Goal: Task Accomplishment & Management: Use online tool/utility

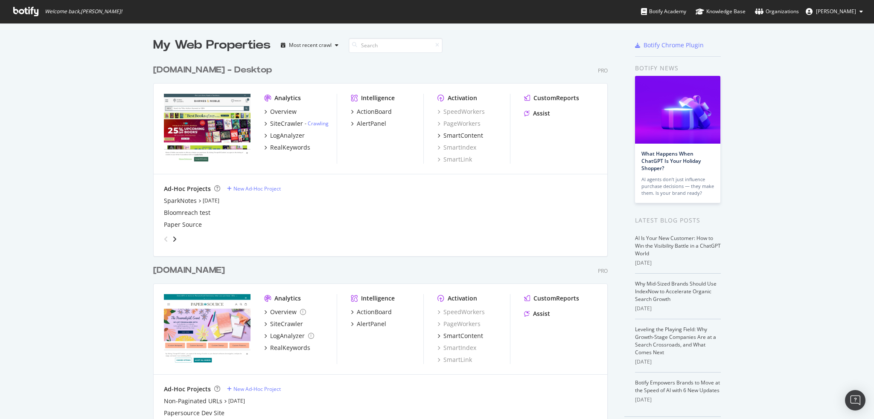
scroll to position [413, 860]
click at [266, 189] on div "New Ad-Hoc Project" at bounding box center [256, 188] width 47 height 7
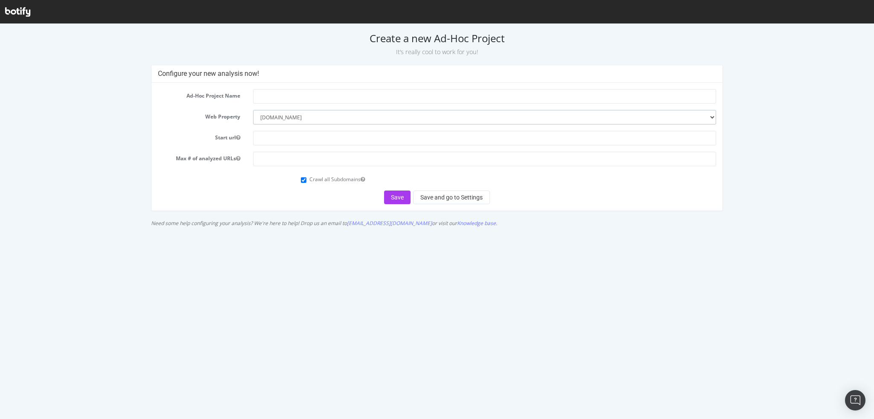
click at [260, 119] on select "--------- barnesandnoble.com papersource.com" at bounding box center [484, 117] width 463 height 15
click at [282, 121] on select "--------- barnesandnoble.com papersource.com" at bounding box center [484, 117] width 463 height 15
click at [288, 113] on select "--------- barnesandnoble.com papersource.com" at bounding box center [484, 117] width 463 height 15
click at [244, 135] on label "Start url" at bounding box center [198, 136] width 95 height 10
click at [240, 135] on button "Start url" at bounding box center [238, 137] width 4 height 7
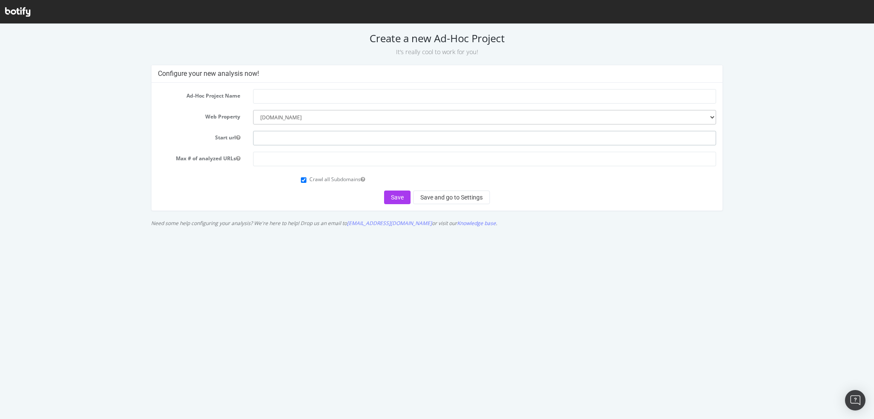
click at [273, 133] on input "text" at bounding box center [484, 138] width 463 height 15
type input "qa.barnesandnoble.com"
click at [302, 97] on input "text" at bounding box center [484, 96] width 463 height 15
type input "B&N QA"
click at [291, 165] on input "number" at bounding box center [484, 159] width 463 height 15
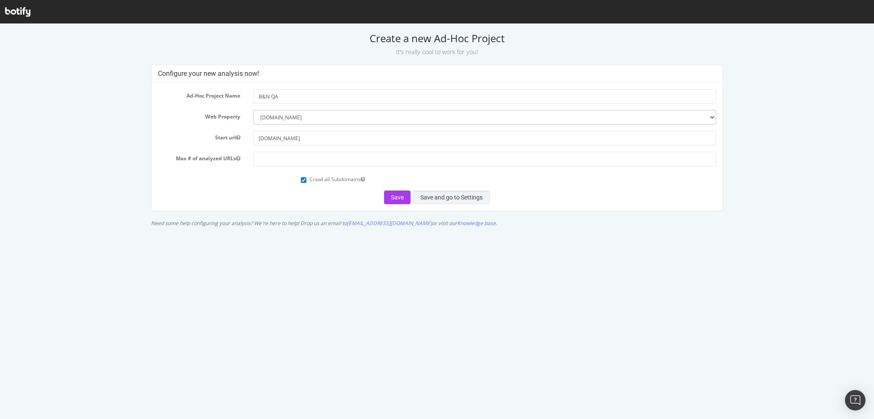
click at [438, 195] on button "Save and go to Settings" at bounding box center [451, 198] width 77 height 14
click at [385, 163] on input "number" at bounding box center [484, 159] width 463 height 15
click at [285, 159] on input "number" at bounding box center [484, 159] width 463 height 15
type input "5"
type input "10000000"
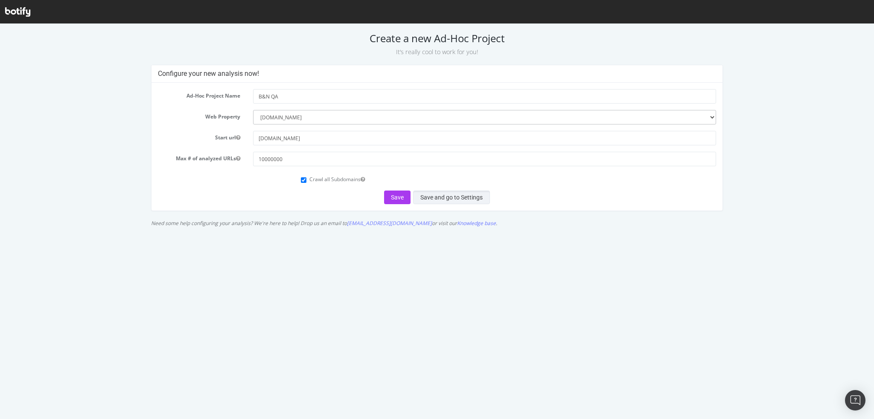
click at [427, 196] on button "Save and go to Settings" at bounding box center [451, 198] width 77 height 14
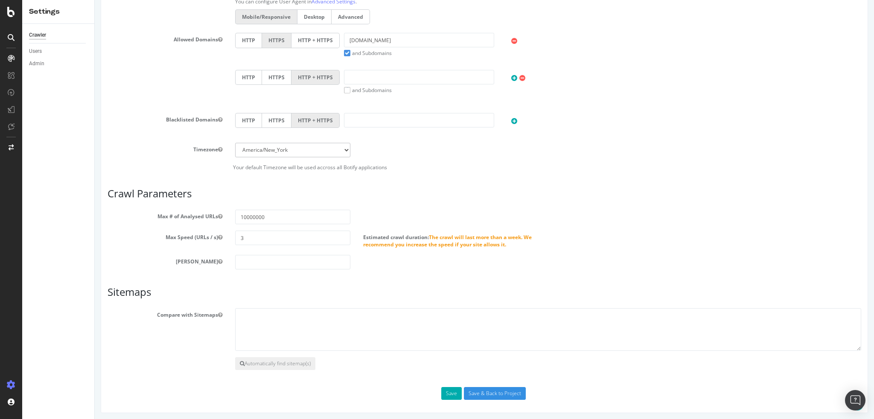
scroll to position [90, 0]
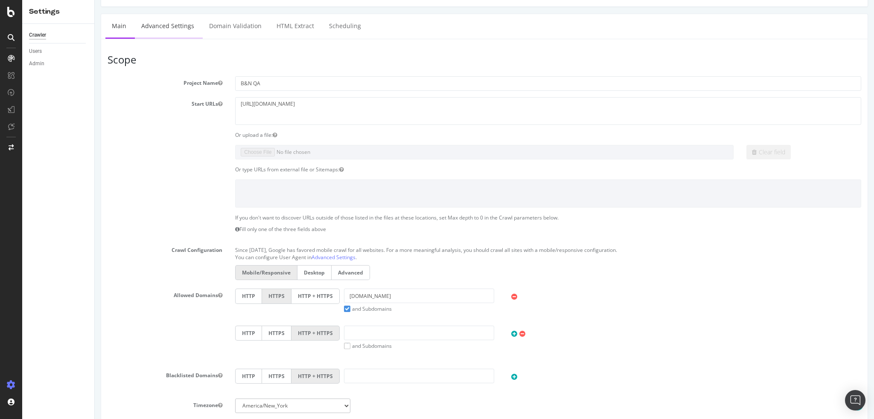
click at [165, 23] on link "Advanced Settings" at bounding box center [168, 25] width 66 height 23
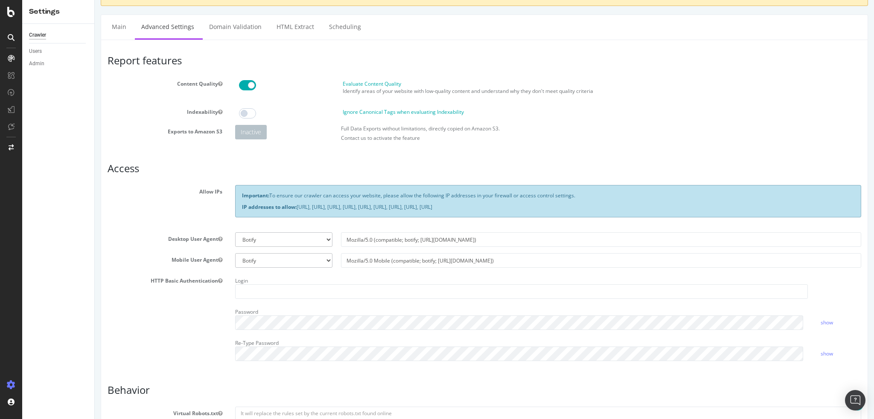
scroll to position [128, 0]
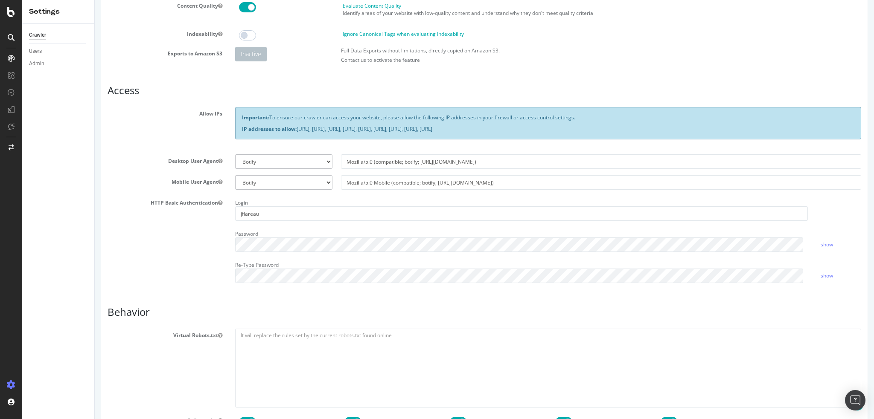
drag, startPoint x: 201, startPoint y: 267, endPoint x: 271, endPoint y: 162, distance: 126.7
click at [201, 267] on div "HTTP Basic Authentication Login jflareau Password show Re-Type Password show" at bounding box center [484, 242] width 766 height 93
click at [392, 257] on div "Login jflareau Password show Re-Type Password show" at bounding box center [548, 242] width 639 height 93
click at [820, 241] on link "show" at bounding box center [826, 244] width 12 height 7
click at [215, 239] on div "HTTP Basic Authentication Login jflareau Password hide Re-Type Password show" at bounding box center [484, 242] width 766 height 93
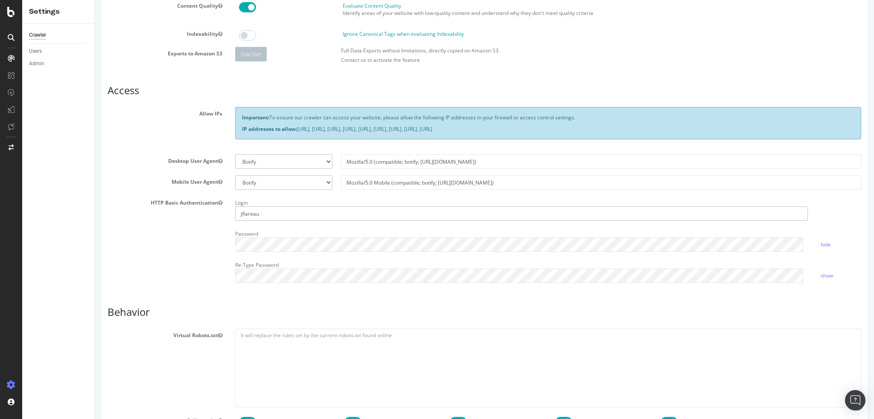
click at [275, 213] on input "jflareau" at bounding box center [521, 213] width 572 height 15
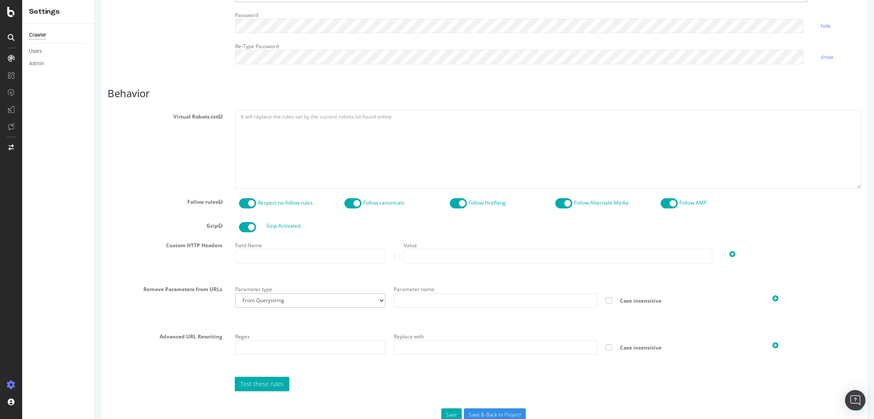
scroll to position [369, 0]
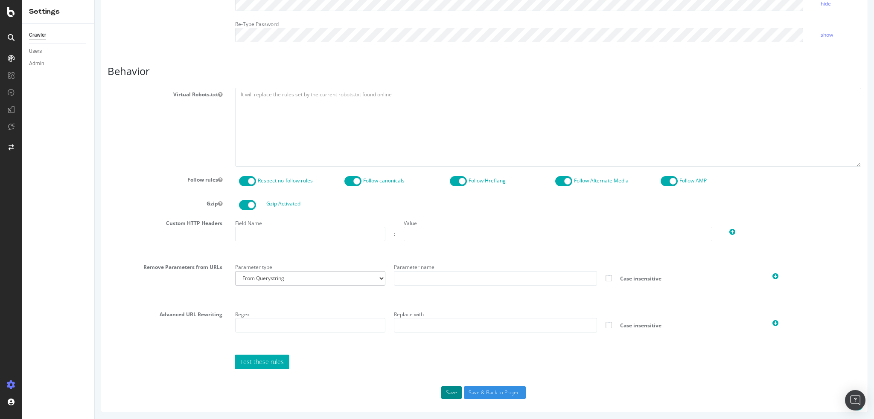
type input "jflareau@bn.com"
click at [452, 393] on button "Save" at bounding box center [451, 392] width 20 height 13
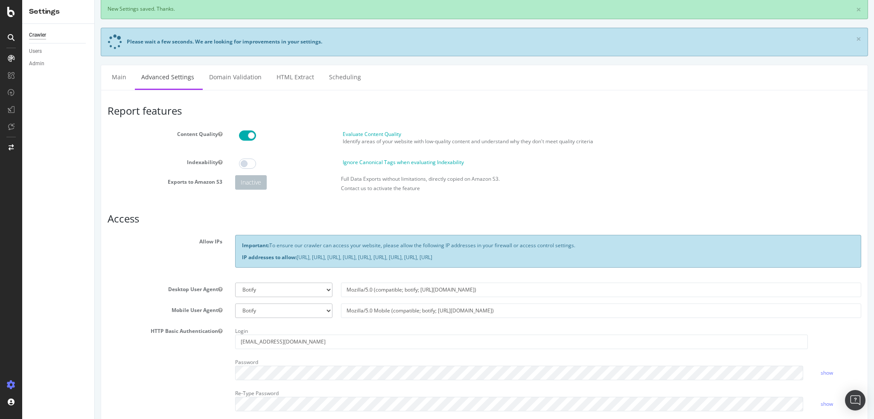
scroll to position [0, 0]
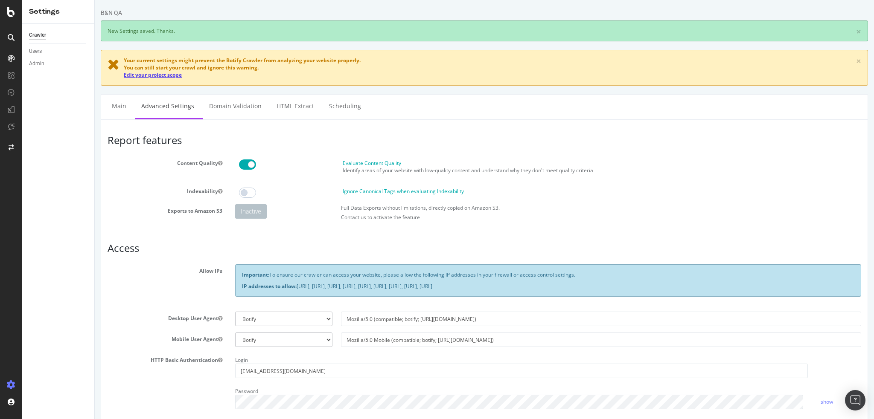
click at [142, 72] on link "Edit your project scope" at bounding box center [153, 74] width 58 height 7
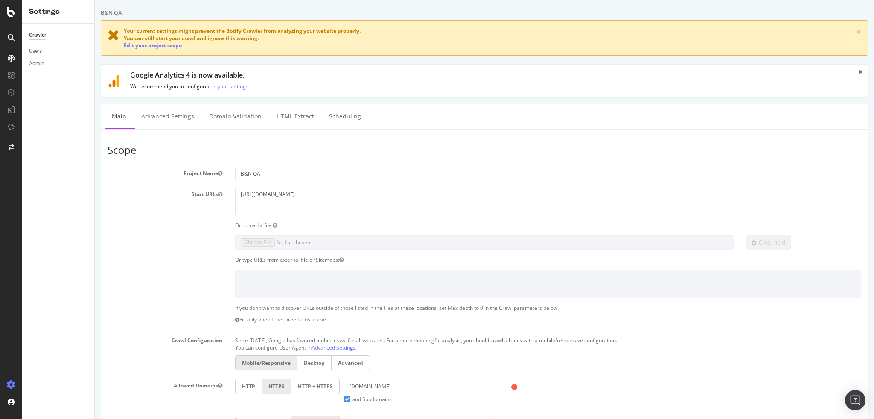
scroll to position [171, 0]
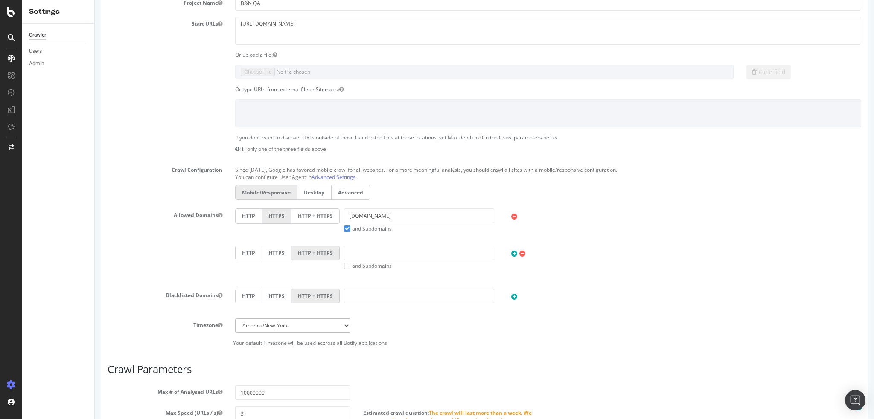
click at [344, 228] on label "and Subdomains" at bounding box center [368, 228] width 48 height 7
click at [95, 0] on input "and Subdomains" at bounding box center [95, 0] width 0 height 0
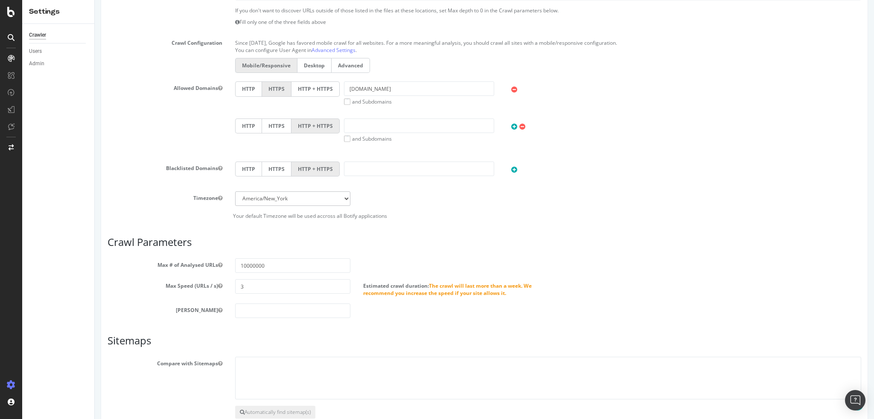
scroll to position [346, 0]
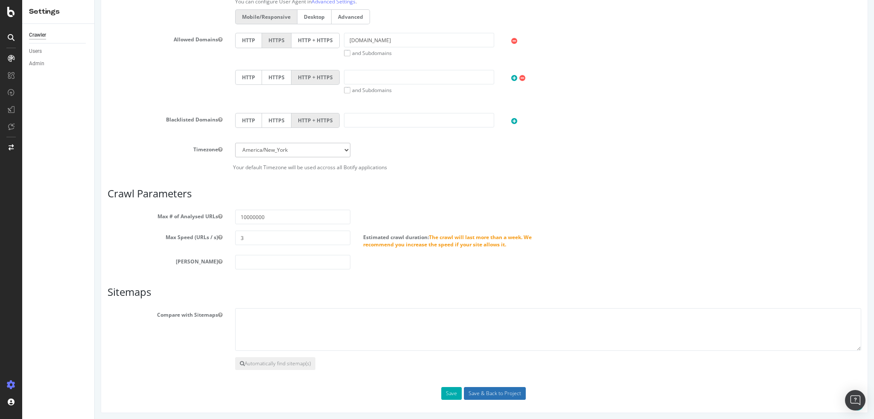
click at [481, 393] on input "Save & Back to Project" at bounding box center [495, 393] width 62 height 13
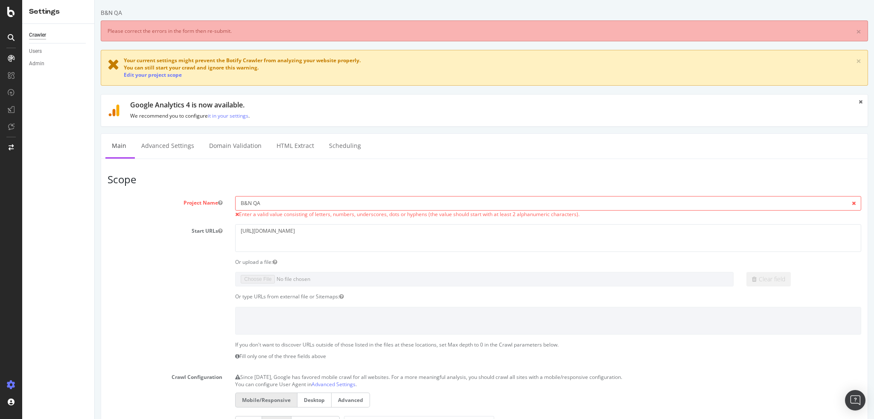
scroll to position [0, 0]
click at [244, 203] on input "B&N QA" at bounding box center [548, 203] width 626 height 15
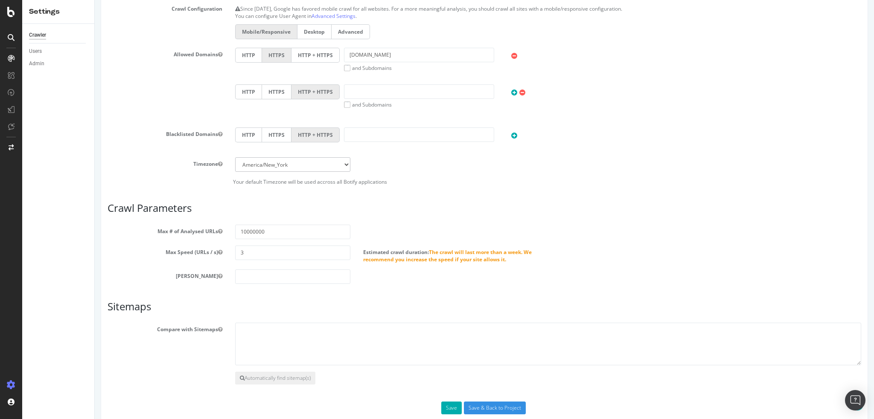
scroll to position [383, 0]
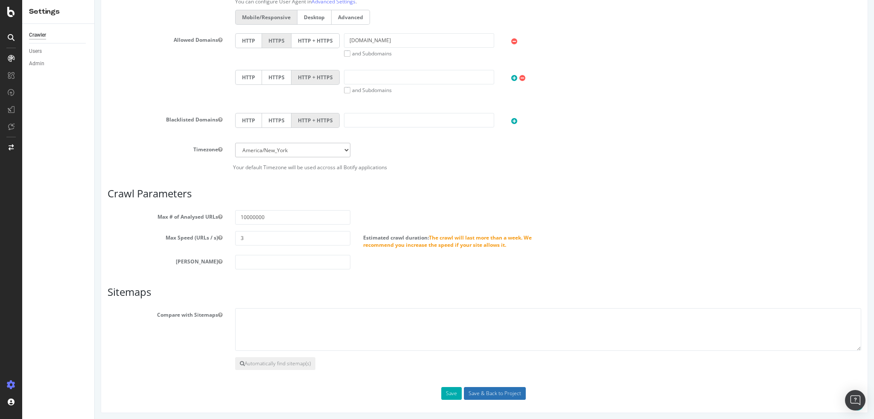
type input "Barnes and Noble QA"
click at [479, 389] on input "Save & Back to Project" at bounding box center [495, 393] width 62 height 13
